Goal: Information Seeking & Learning: Learn about a topic

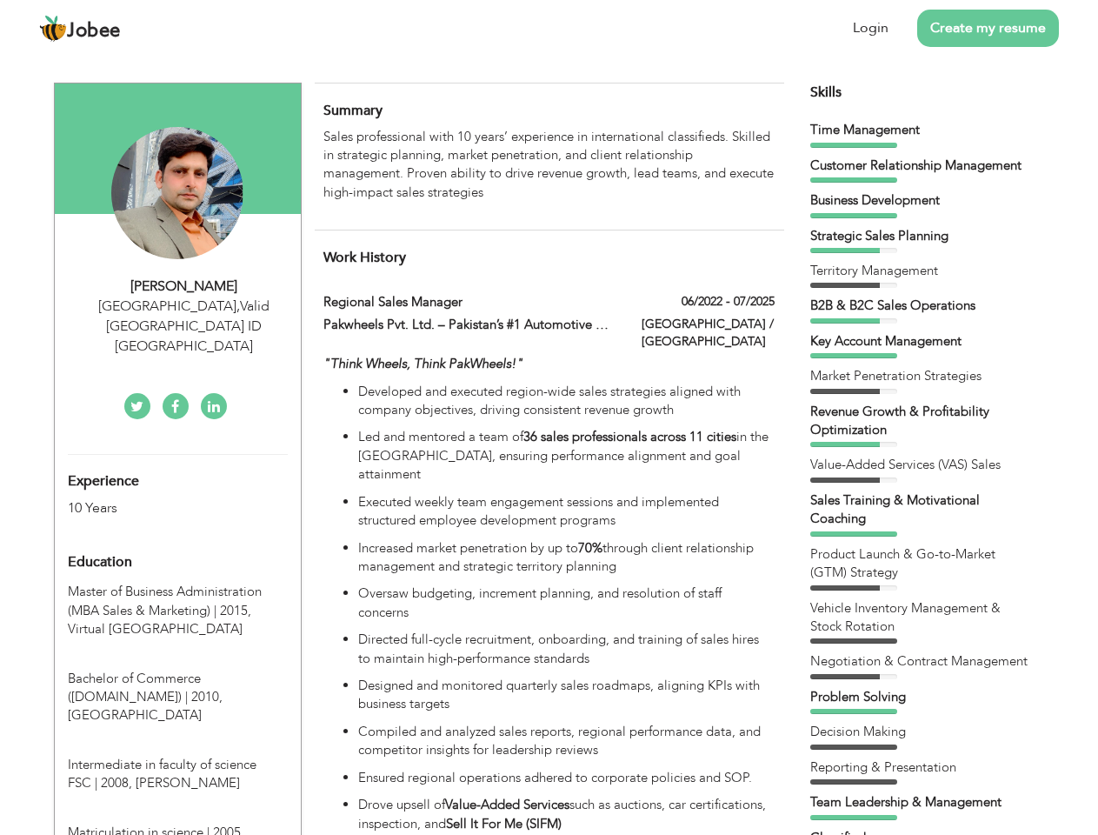
click at [177, 305] on div "[GEOGRAPHIC_DATA] , Valid [GEOGRAPHIC_DATA] ID [GEOGRAPHIC_DATA]" at bounding box center [184, 326] width 233 height 60
click at [184, 286] on div "[PERSON_NAME]" at bounding box center [184, 286] width 233 height 20
click at [184, 306] on div "[GEOGRAPHIC_DATA] , Valid [GEOGRAPHIC_DATA] ID [GEOGRAPHIC_DATA]" at bounding box center [184, 326] width 233 height 60
click at [177, 455] on div "Experience 10 Years" at bounding box center [157, 486] width 205 height 63
click at [157, 498] on div "10 Years" at bounding box center [157, 508] width 179 height 20
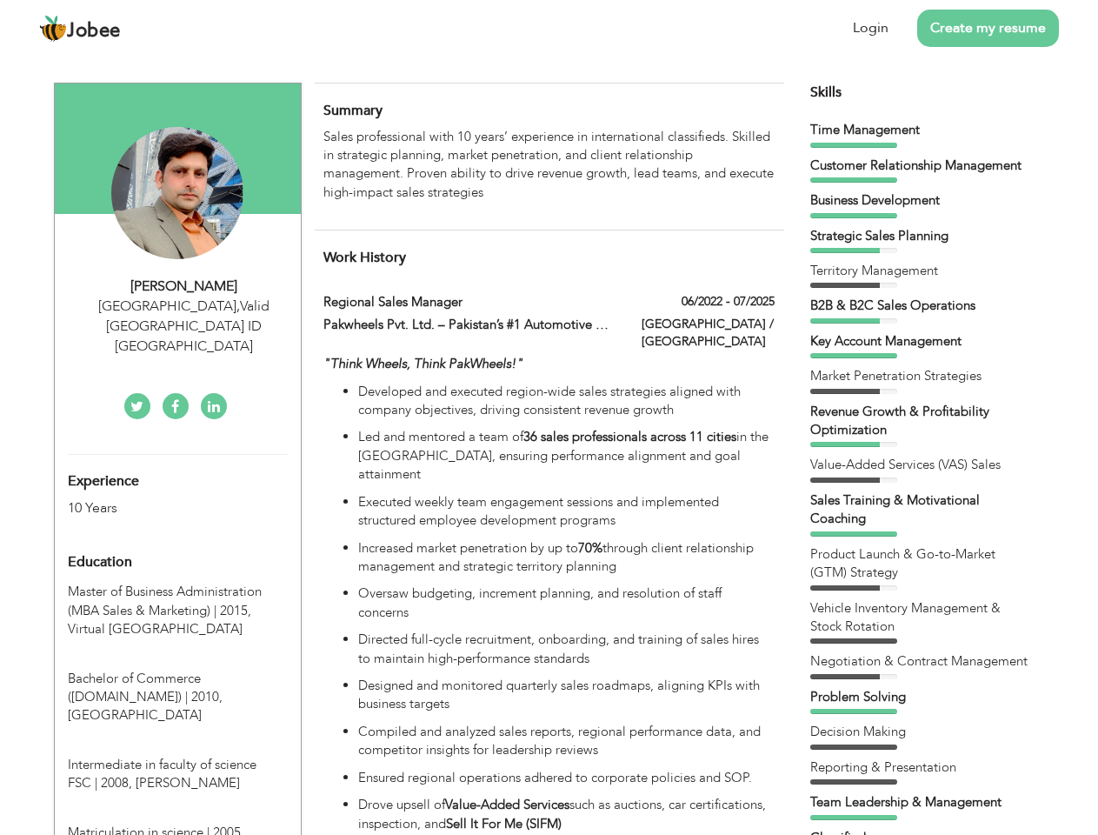
click at [177, 544] on div "Education" at bounding box center [157, 561] width 205 height 35
click at [177, 583] on span "Master of Business Administration (MBA Sales & Marketing) | 2015," at bounding box center [165, 601] width 194 height 36
click at [177, 670] on span "Bachelor of Commerce ([DOMAIN_NAME]) | 2010," at bounding box center [145, 688] width 155 height 36
click at [177, 756] on span "Intermediate in faculty of science FSC | 2008," at bounding box center [162, 774] width 189 height 36
click at [177, 823] on span "Matriculation in science | 2005," at bounding box center [156, 831] width 177 height 17
